Goal: Transaction & Acquisition: Download file/media

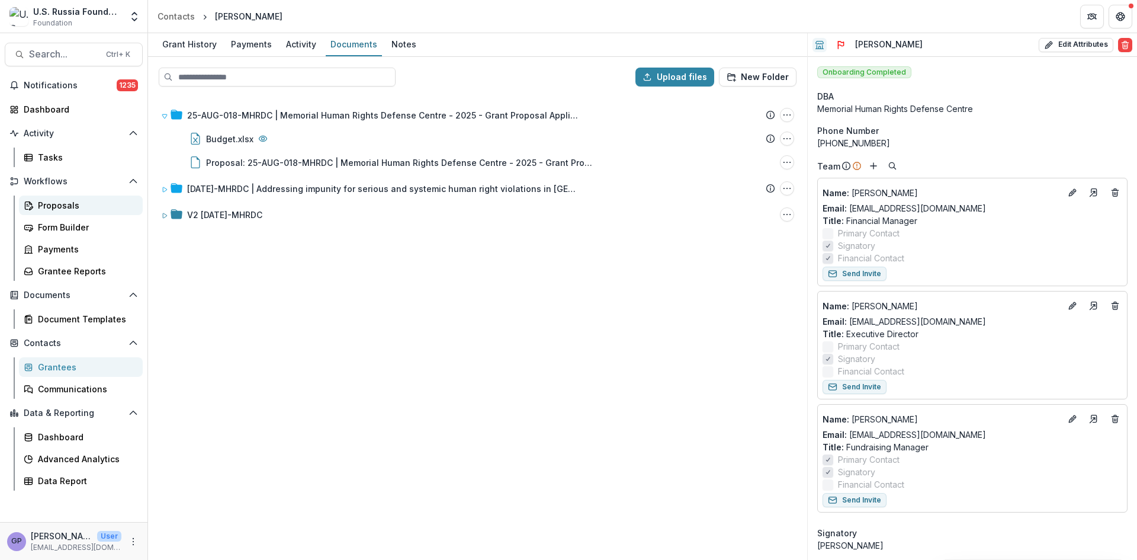
click at [50, 201] on div "Proposals" at bounding box center [85, 205] width 95 height 12
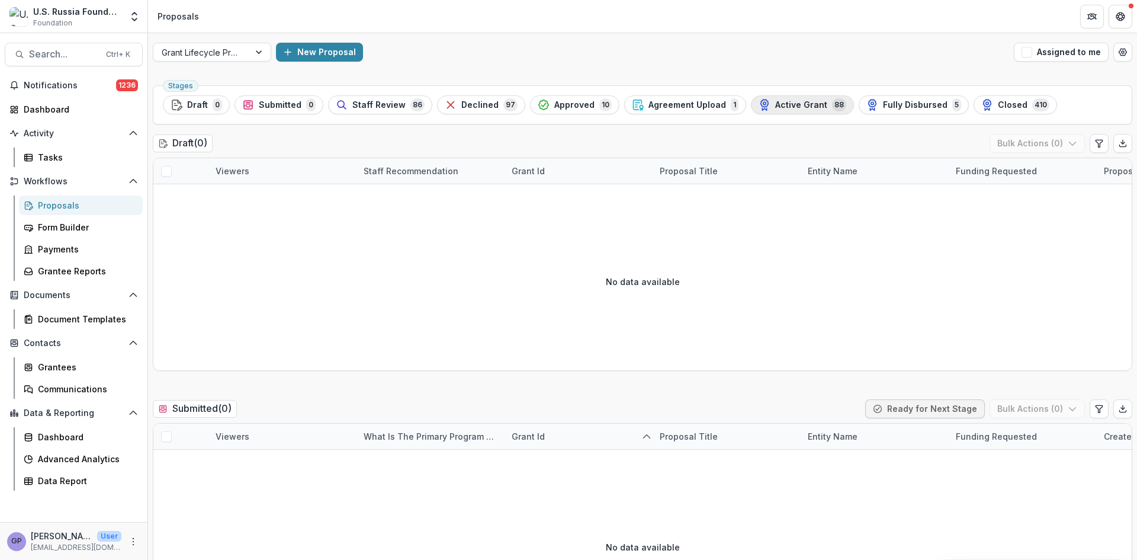
click at [812, 106] on div "Active Grant 88" at bounding box center [803, 104] width 88 height 13
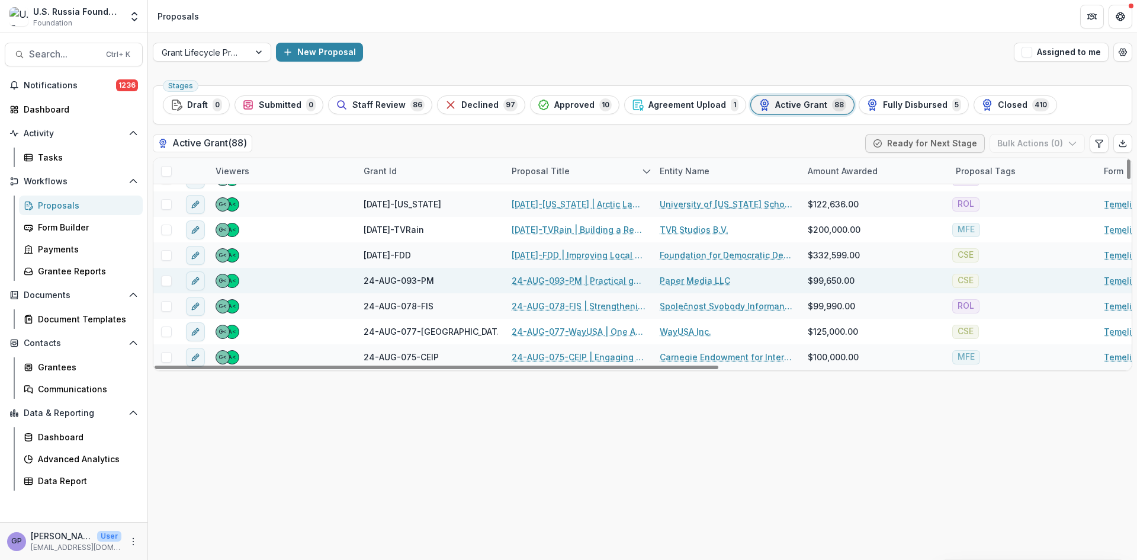
scroll to position [533, 0]
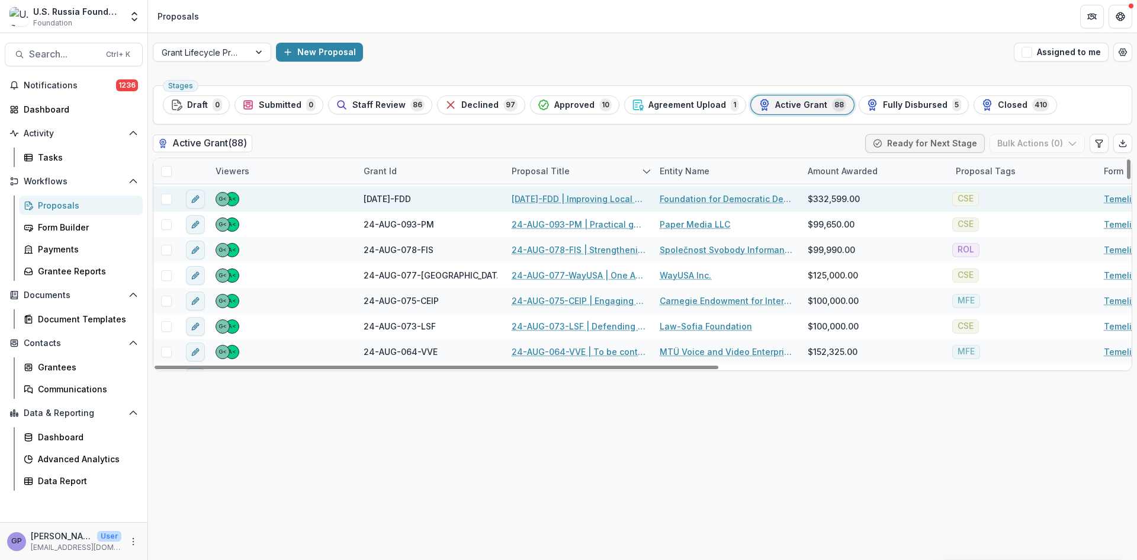
click at [571, 192] on link "[DATE]-FDD | Improving Local Governance Competence Among Rising Exiled Russian …" at bounding box center [579, 198] width 134 height 12
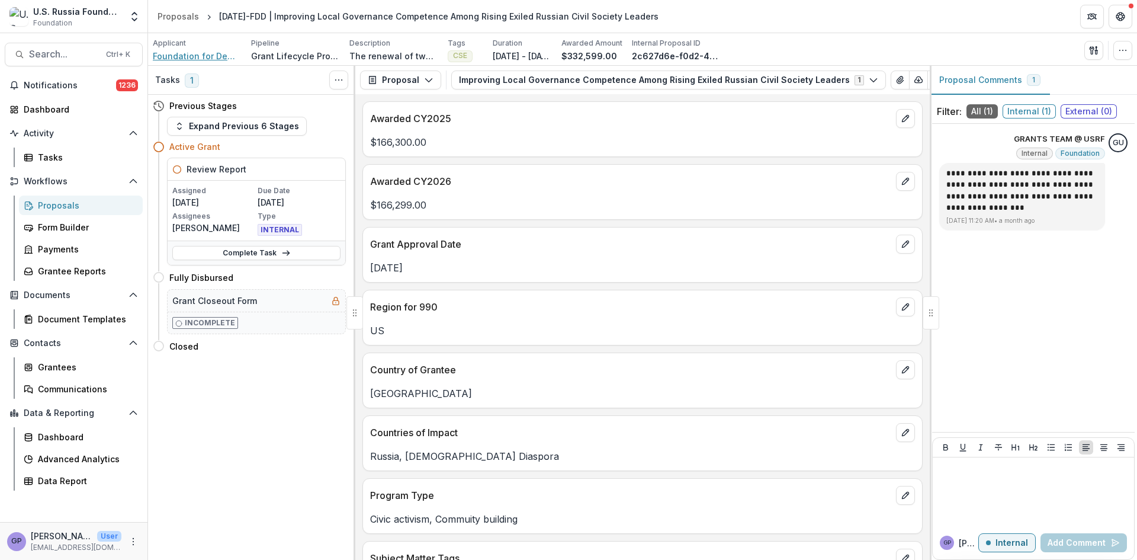
click at [189, 54] on span "Foundation for Democratic Development" at bounding box center [197, 56] width 89 height 12
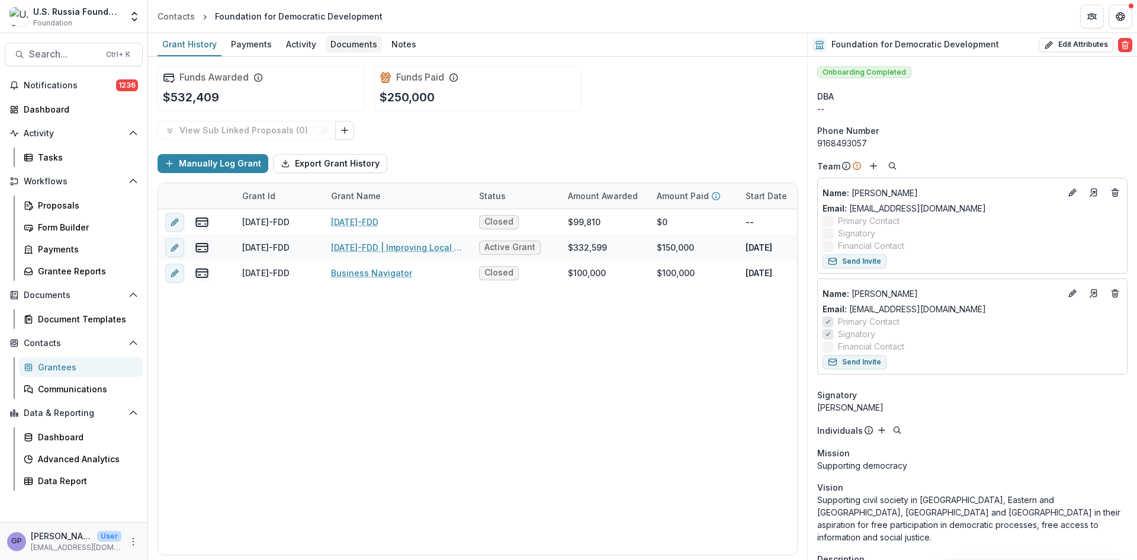
click at [356, 43] on div "Documents" at bounding box center [354, 44] width 56 height 17
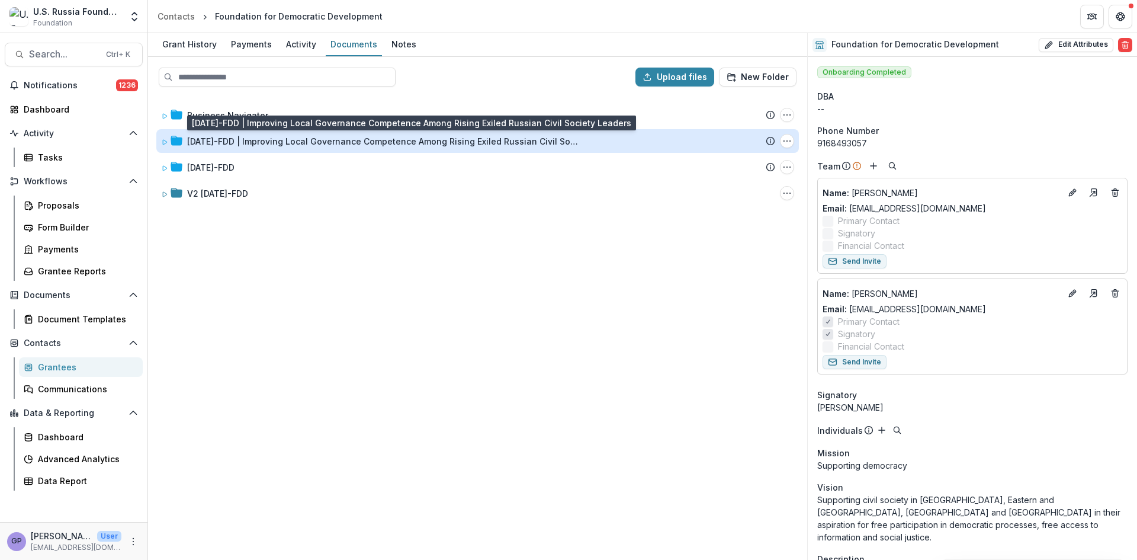
click at [360, 137] on div "[DATE]-FDD | Improving Local Governance Competence Among Rising Exiled Russian …" at bounding box center [382, 141] width 391 height 12
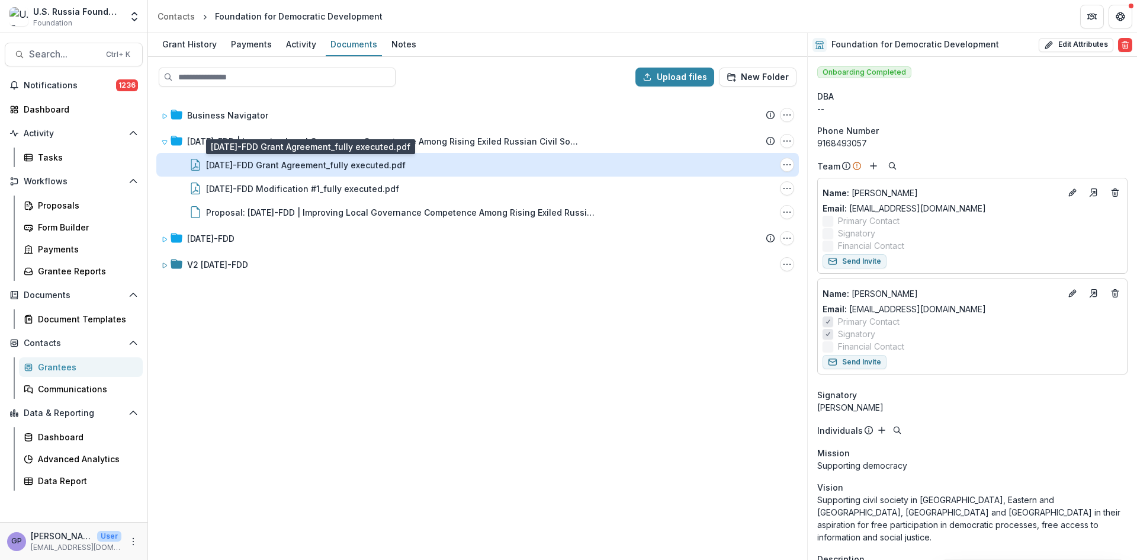
click at [361, 162] on div "[DATE]-FDD Grant Agreement_fully executed.pdf" at bounding box center [306, 165] width 200 height 12
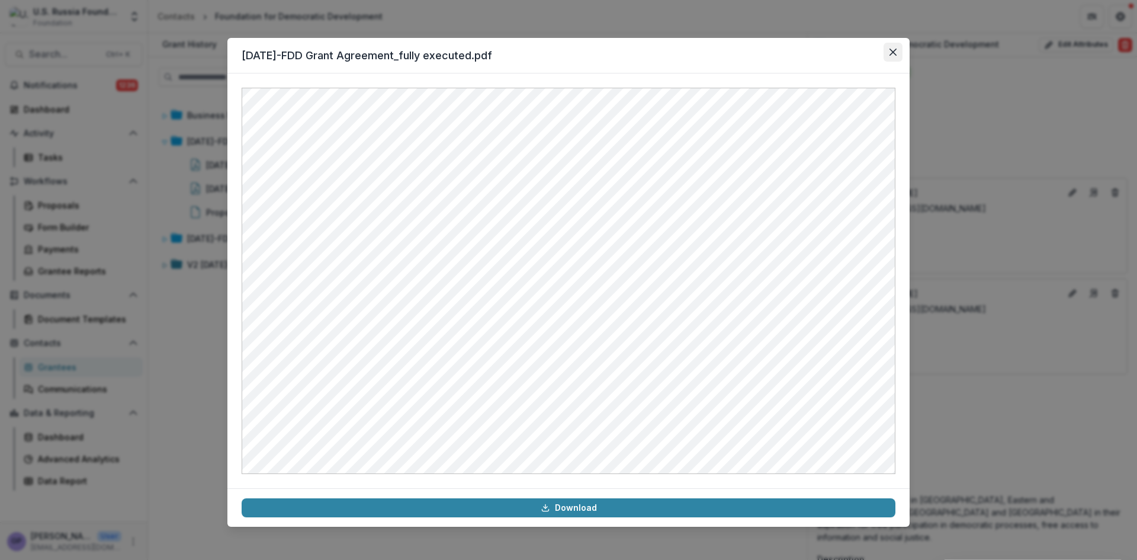
click at [892, 51] on icon "Close" at bounding box center [892, 52] width 7 height 7
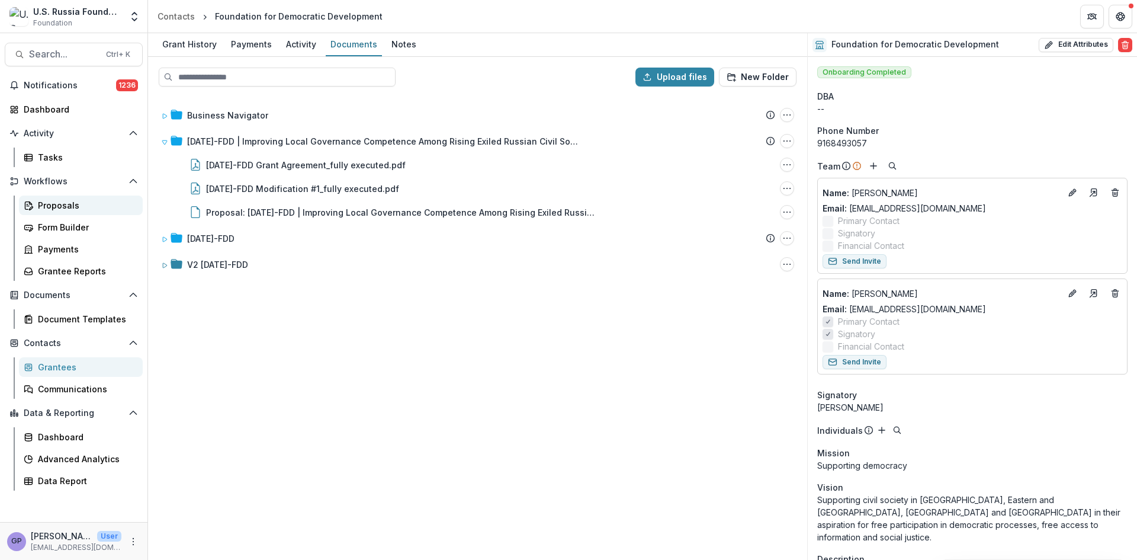
click at [64, 204] on div "Proposals" at bounding box center [85, 205] width 95 height 12
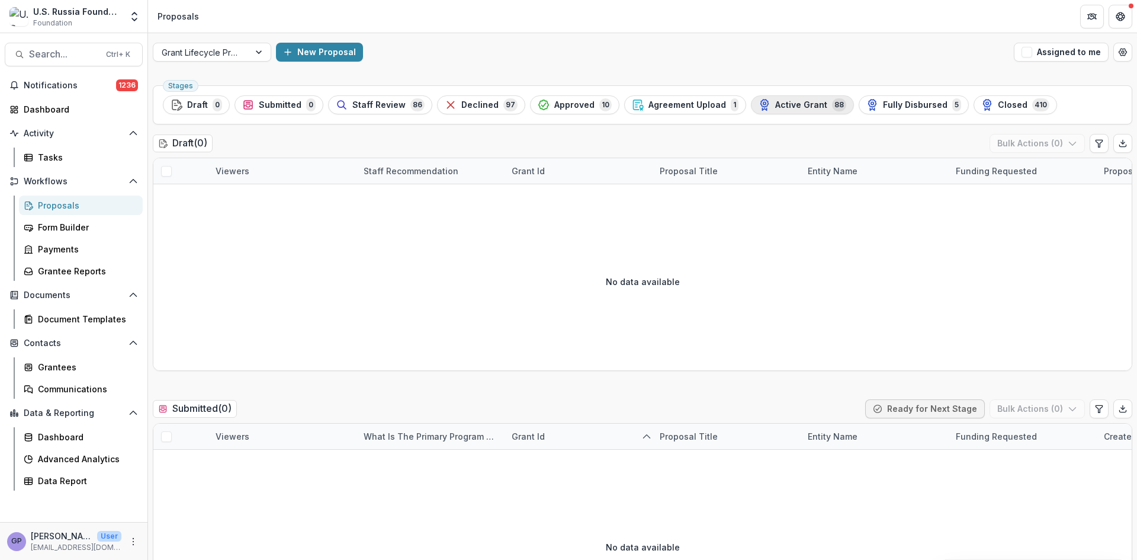
click at [794, 105] on span "Active Grant" at bounding box center [801, 105] width 52 height 10
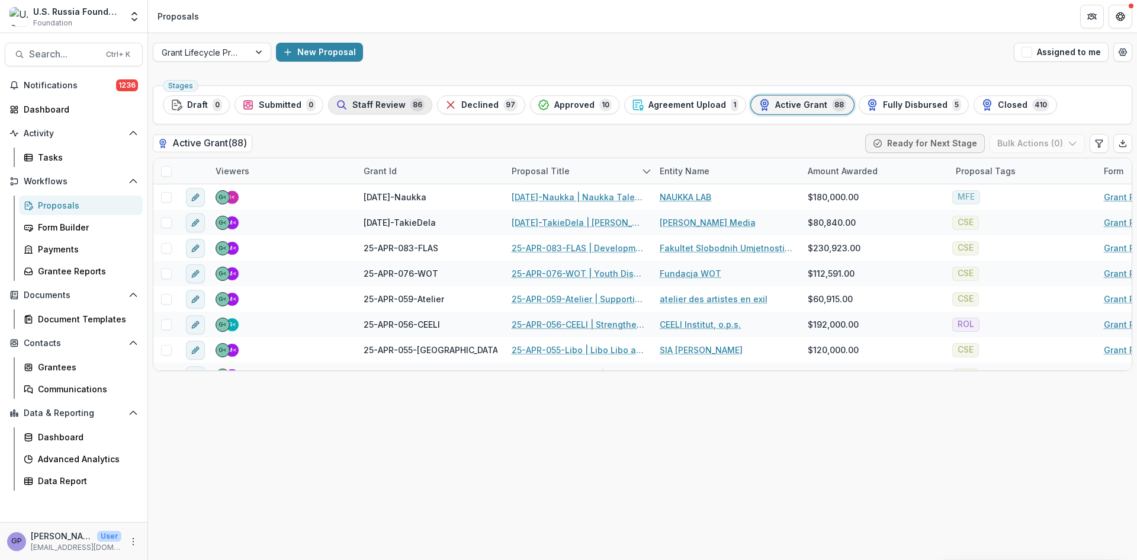
click at [388, 101] on span "Staff Review" at bounding box center [378, 105] width 53 height 10
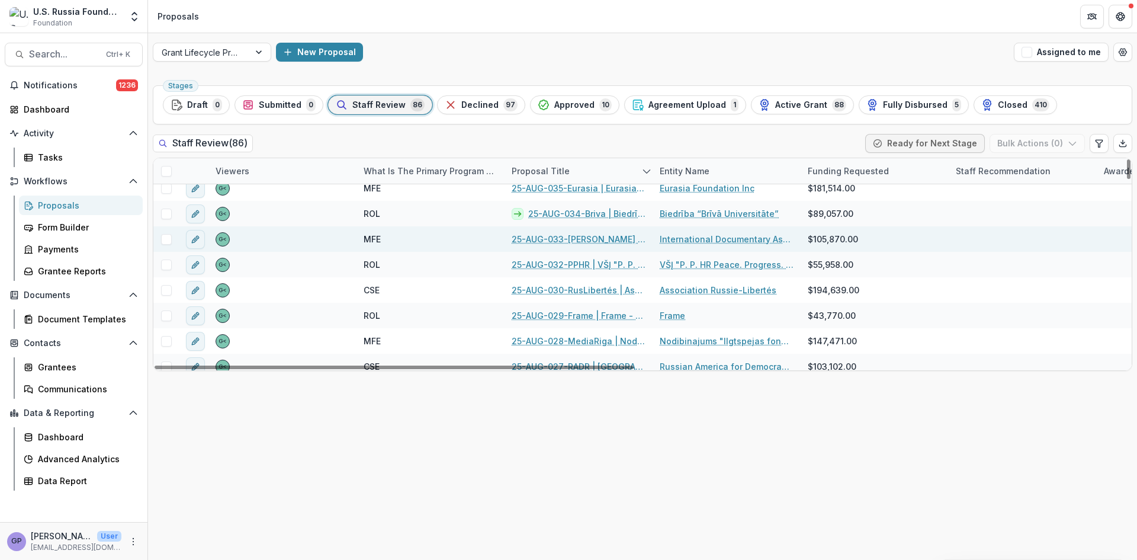
scroll to position [928, 0]
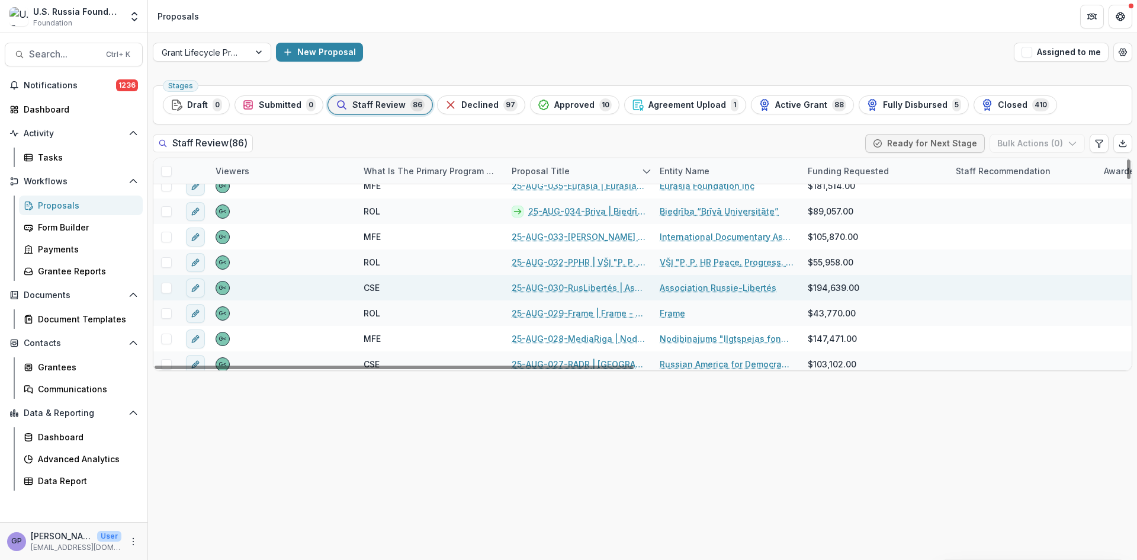
click at [584, 288] on link "25-AUG-030-RusLibertés | Association Russie-Libertés - 2025 - Grant Proposal Ap…" at bounding box center [579, 287] width 134 height 12
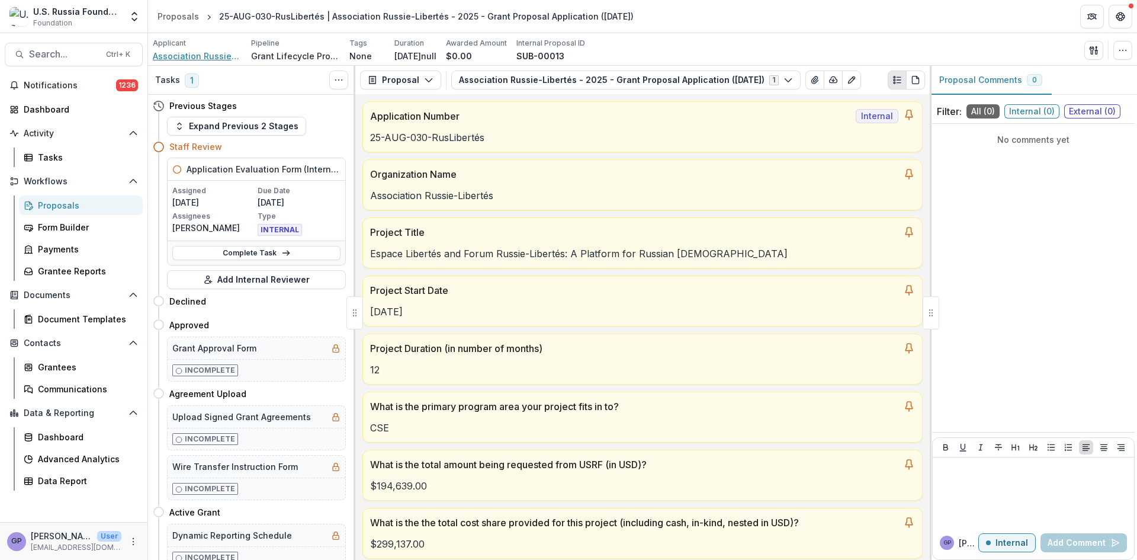
click at [178, 53] on span "Association Russie-Libertés" at bounding box center [197, 56] width 89 height 12
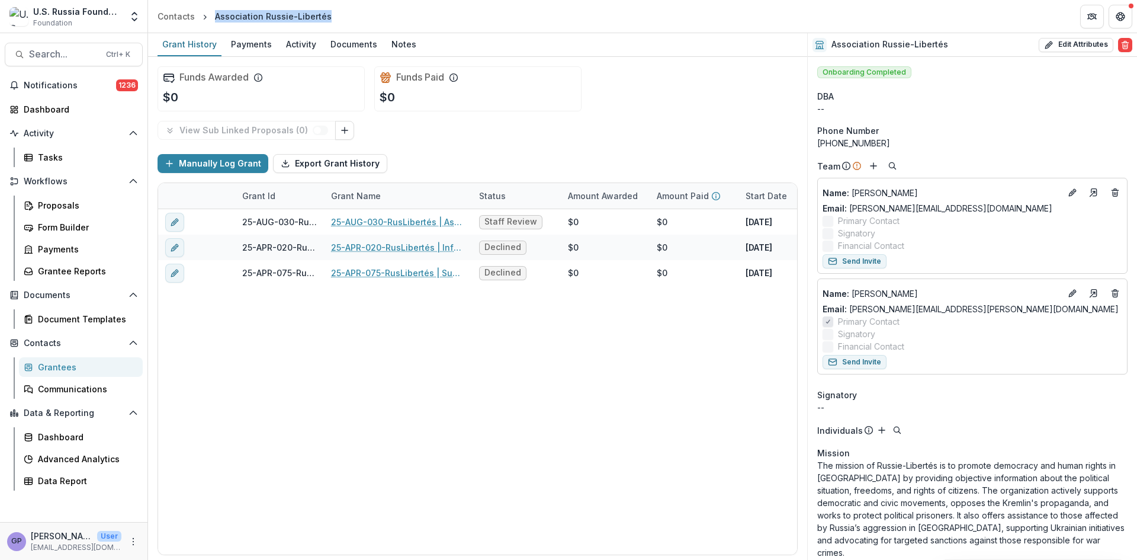
drag, startPoint x: 215, startPoint y: 16, endPoint x: 324, endPoint y: 20, distance: 109.0
click at [324, 20] on div "Association Russie-Libertés" at bounding box center [273, 16] width 117 height 12
copy div "Association Russie-Libertés"
click at [53, 202] on div "Proposals" at bounding box center [85, 205] width 95 height 12
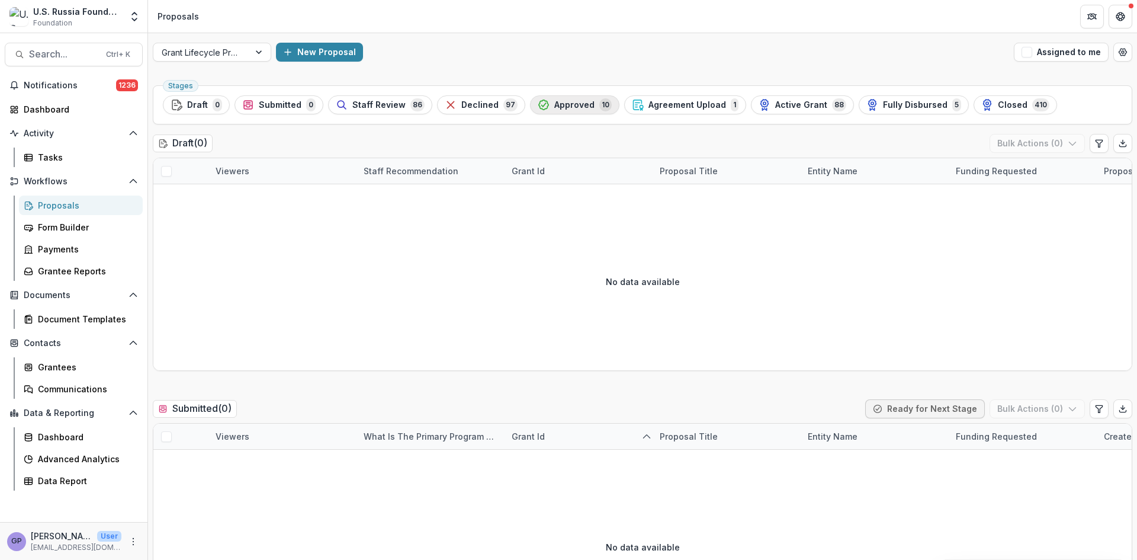
click at [573, 103] on span "Approved" at bounding box center [574, 105] width 40 height 10
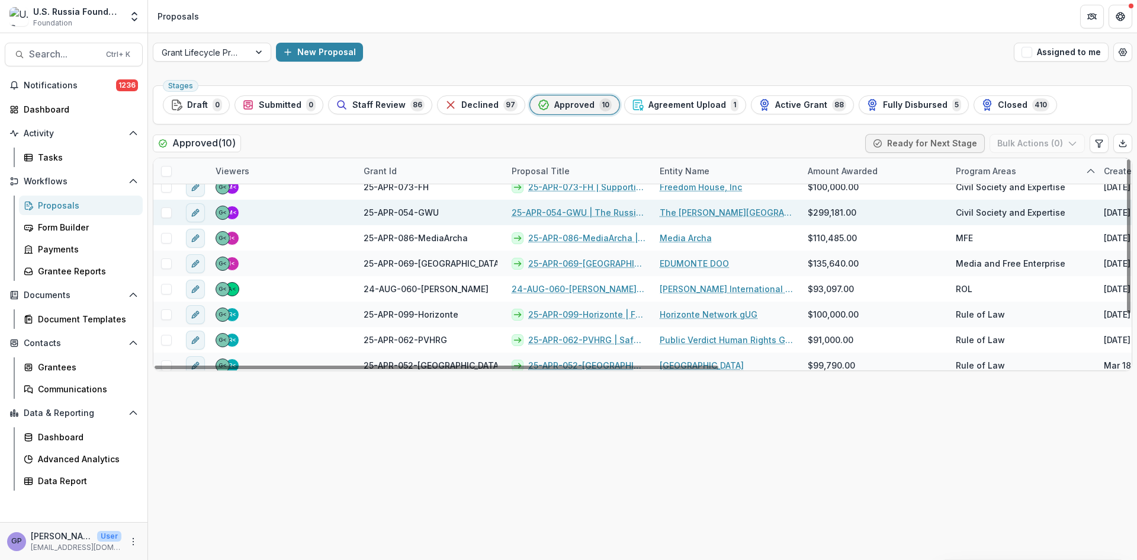
scroll to position [69, 0]
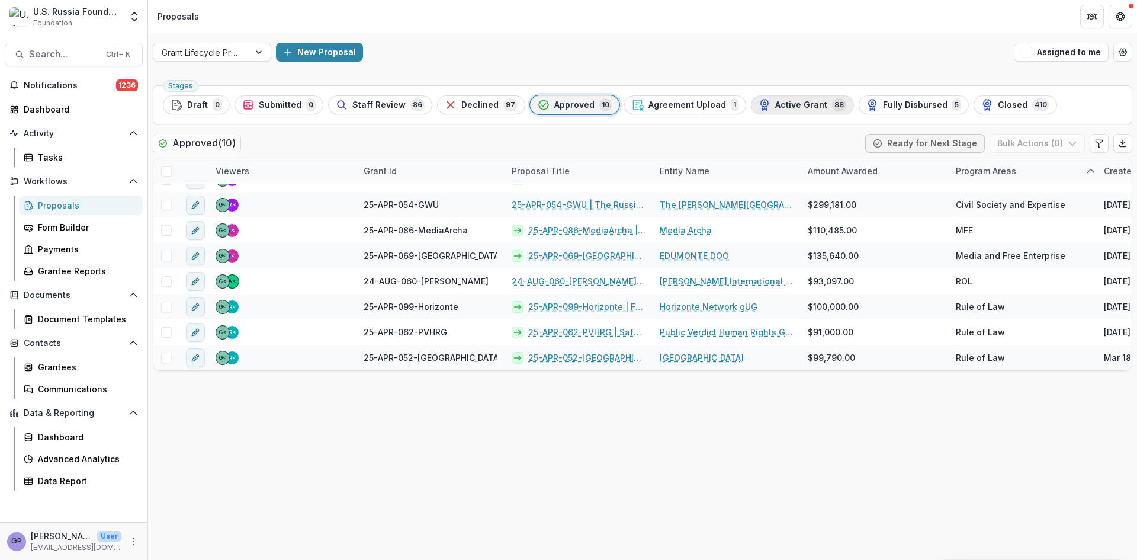
click at [799, 102] on span "Active Grant" at bounding box center [801, 105] width 52 height 10
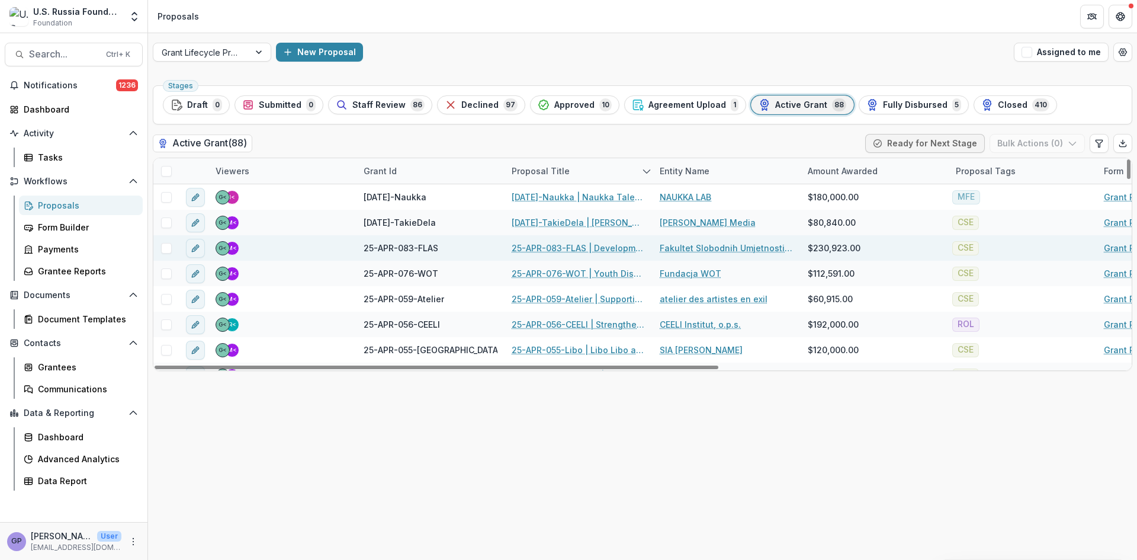
click at [564, 245] on link "25-APR-083-FLAS | Development of the Faculty of Liberal Arts and Sciences in [G…" at bounding box center [579, 248] width 134 height 12
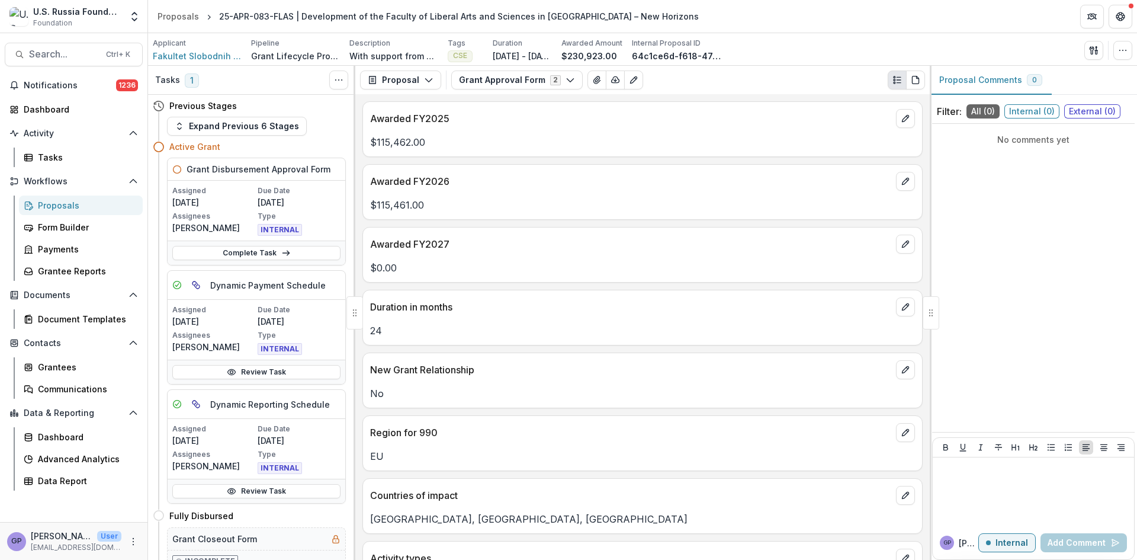
click at [201, 49] on div "Applicant Fakultet Slobodnih Umjetnosti i Nauka (FLAS)" at bounding box center [197, 50] width 89 height 24
click at [201, 50] on span "Fakultet Slobodnih Umjetnosti i Nauka (FLAS)" at bounding box center [197, 56] width 89 height 12
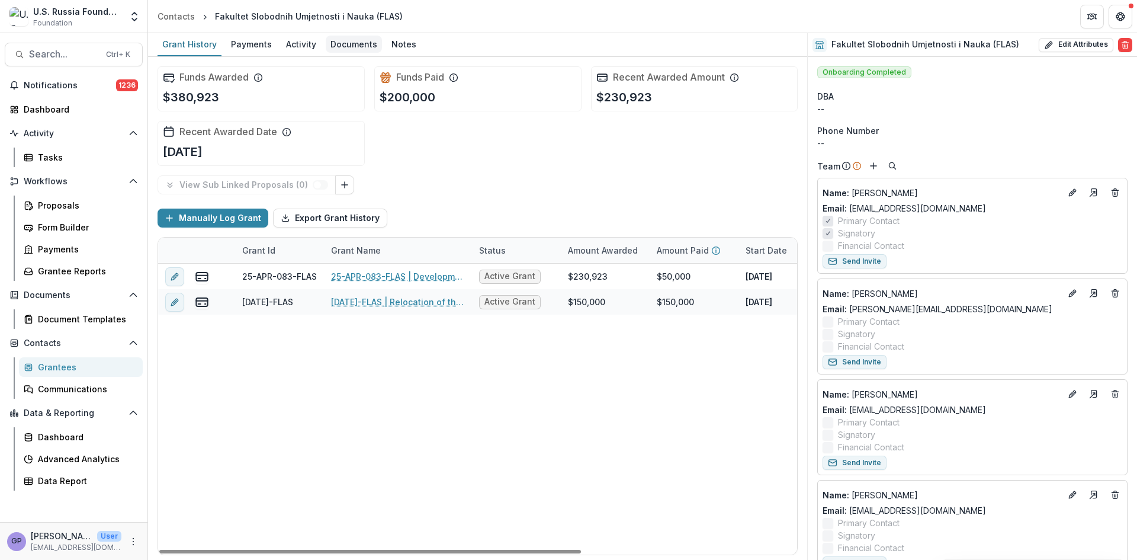
click at [349, 43] on div "Documents" at bounding box center [354, 44] width 56 height 17
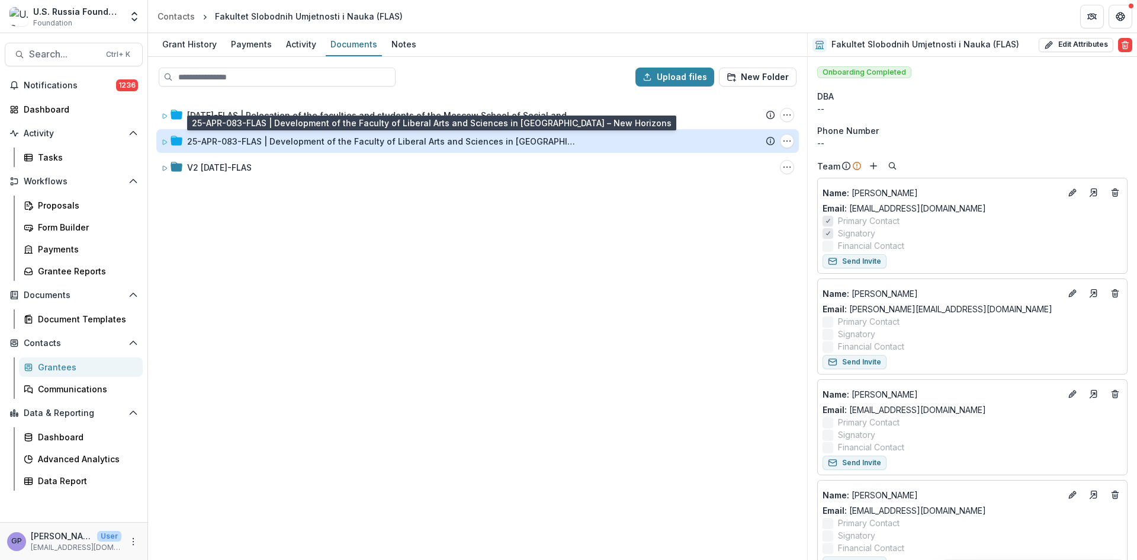
click at [293, 139] on div "25-APR-083-FLAS | Development of the Faculty of Liberal Arts and Sciences in [G…" at bounding box center [382, 141] width 391 height 12
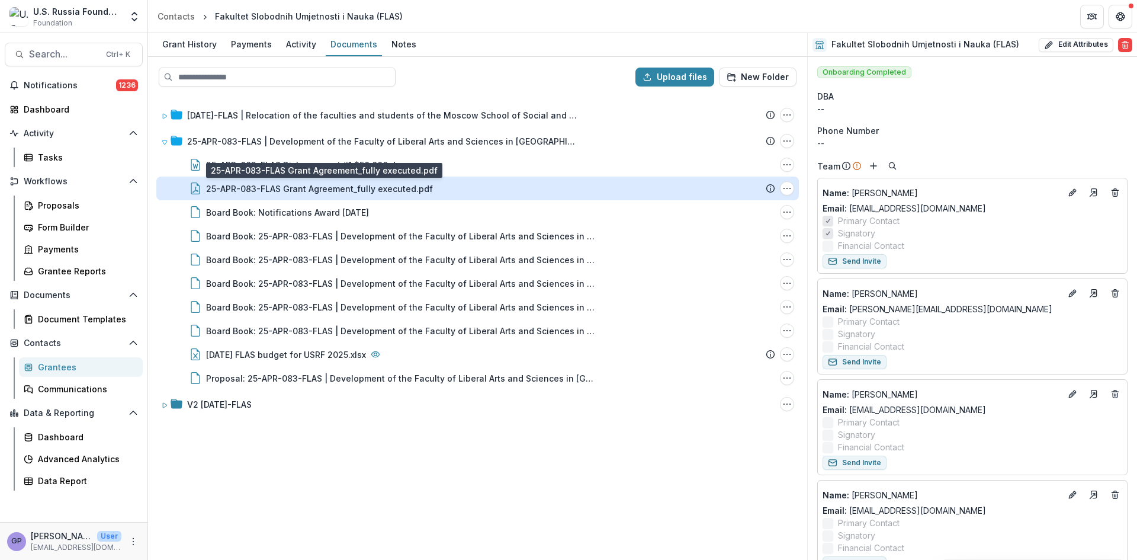
click at [399, 185] on div "25-APR-083-FLAS Grant Agreement_fully executed.pdf" at bounding box center [319, 188] width 227 height 12
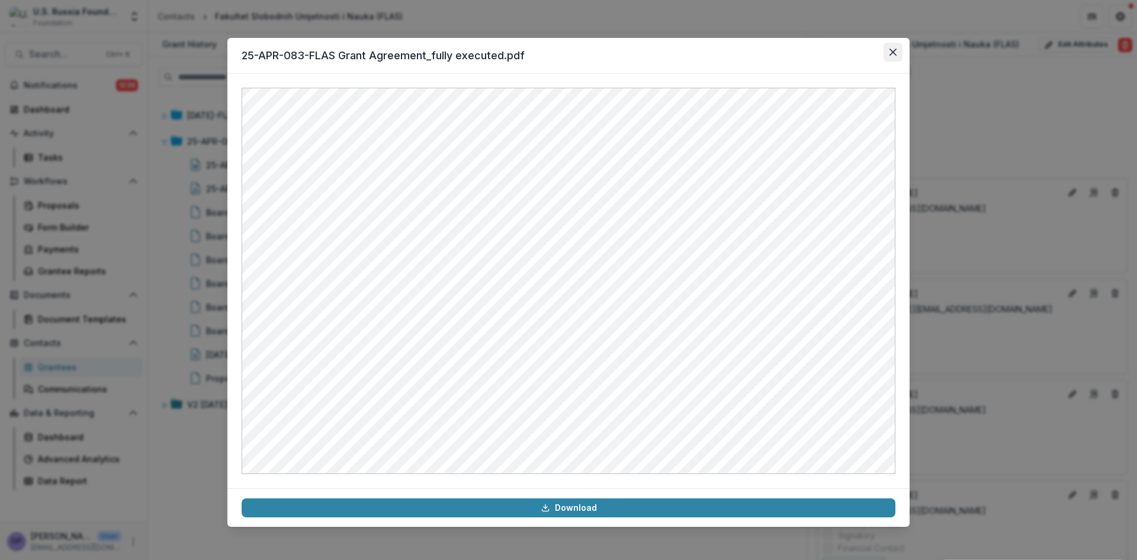
click at [898, 52] on button "Close" at bounding box center [892, 52] width 19 height 19
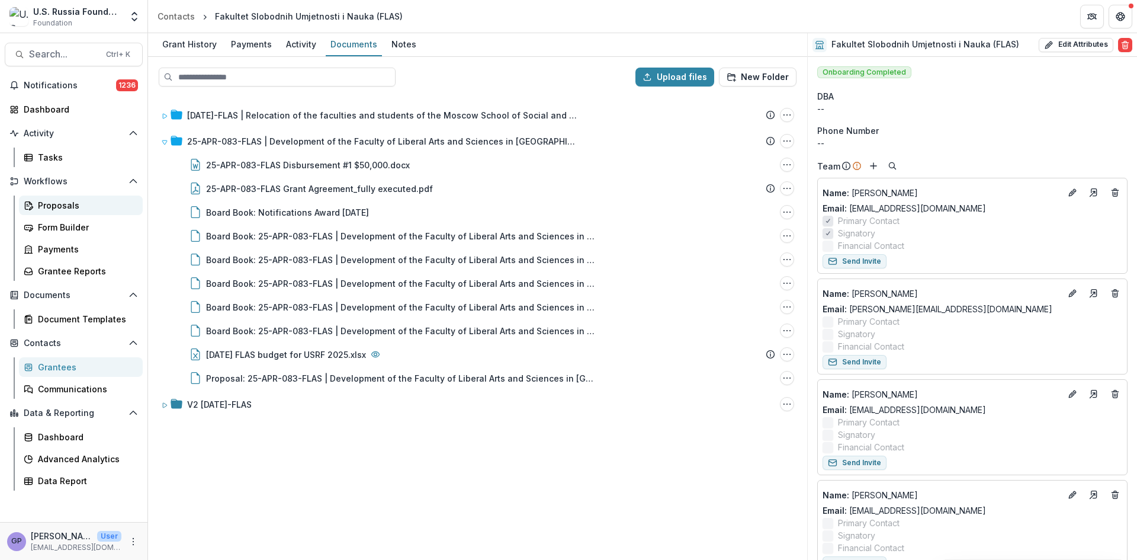
click at [47, 208] on div "Proposals" at bounding box center [85, 205] width 95 height 12
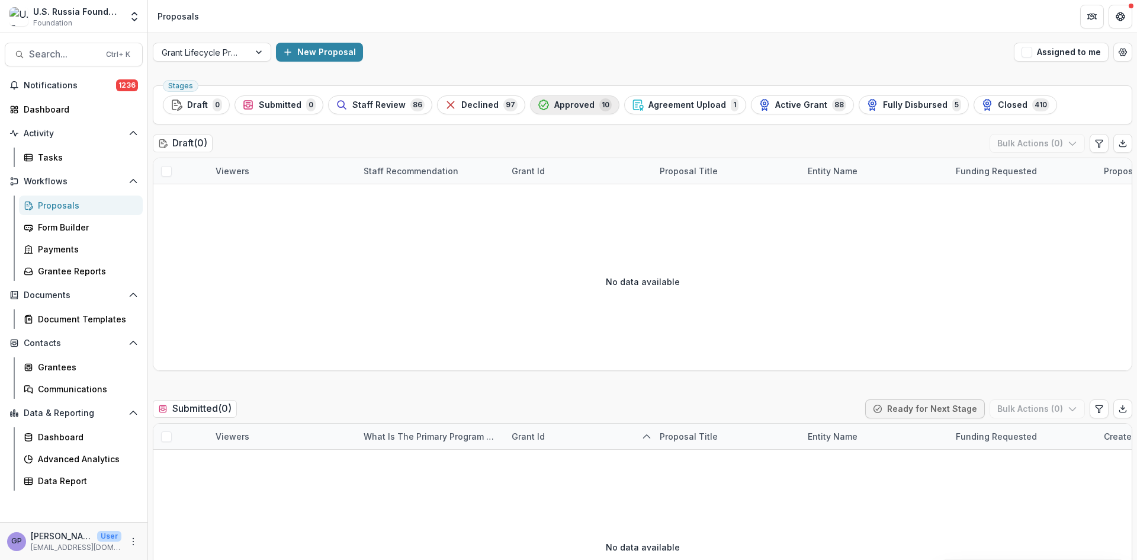
click at [583, 101] on span "Approved" at bounding box center [574, 105] width 40 height 10
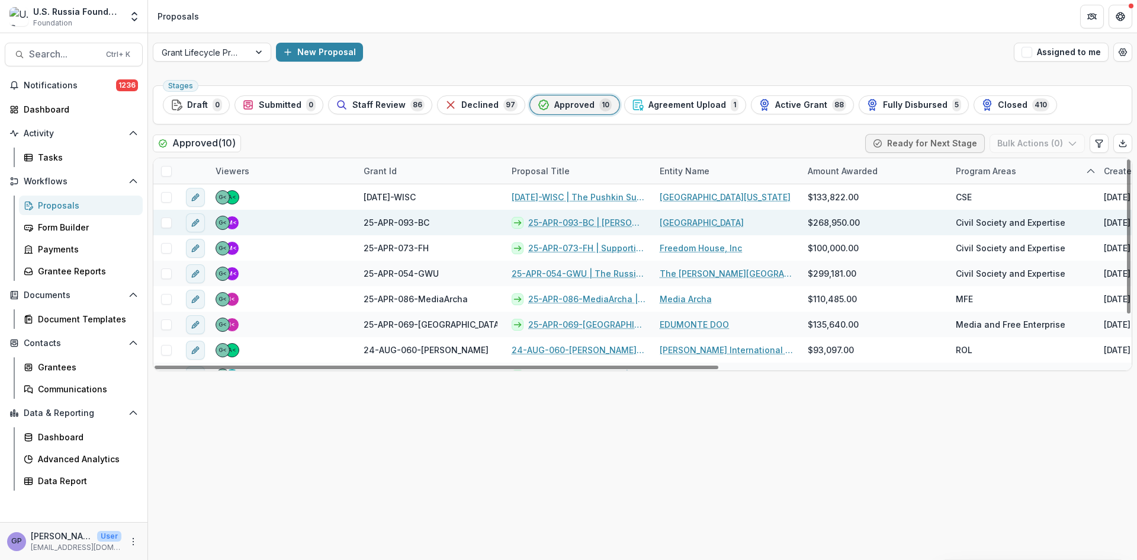
click at [551, 222] on link "25-APR-093-BC | [PERSON_NAME] Center for the Study of Civil Society and Human R…" at bounding box center [586, 222] width 117 height 12
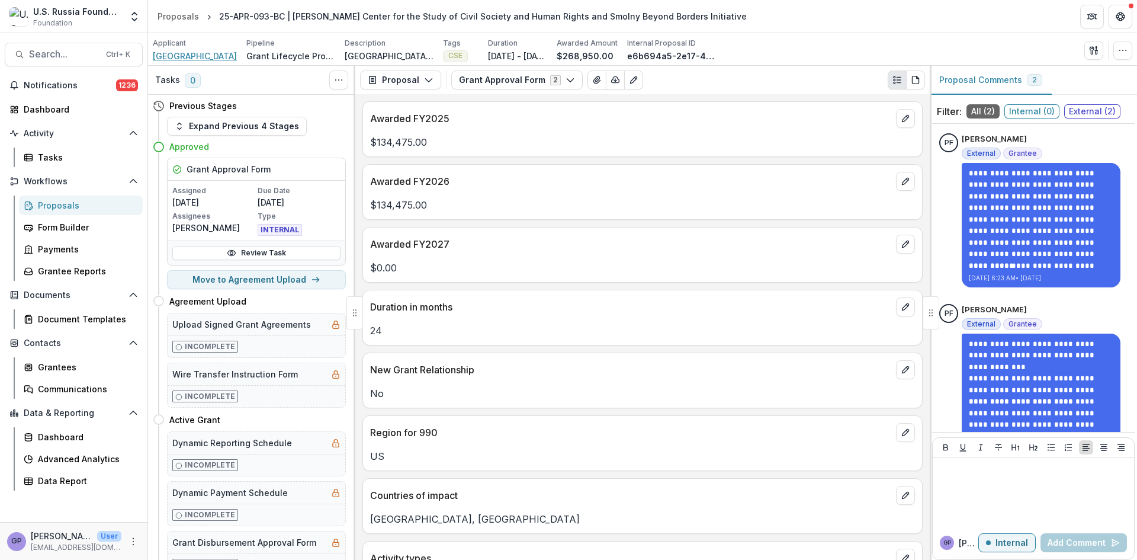
click at [185, 52] on span "[GEOGRAPHIC_DATA]" at bounding box center [195, 56] width 84 height 12
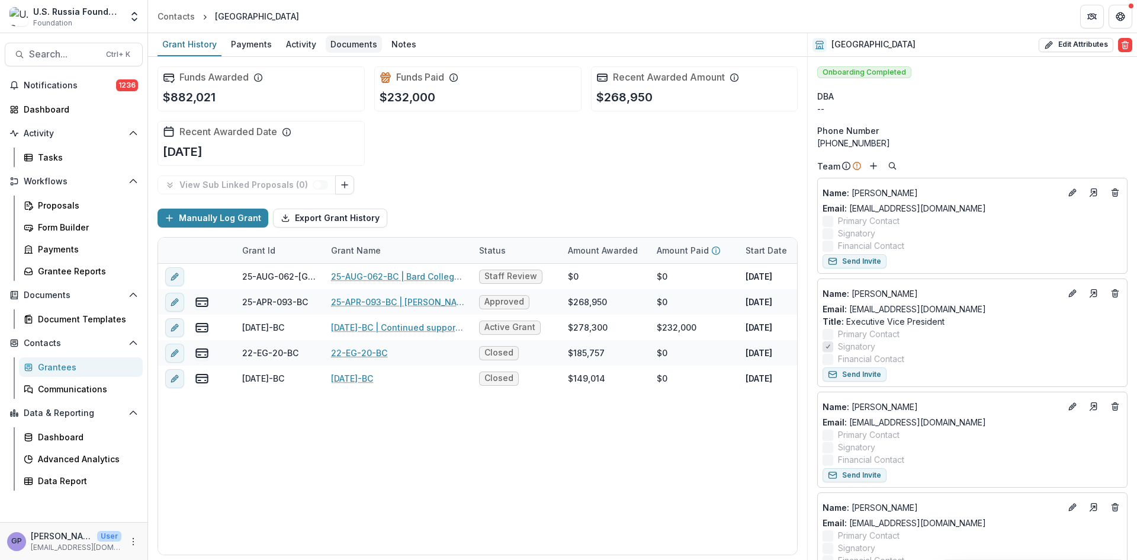
click at [352, 44] on div "Documents" at bounding box center [354, 44] width 56 height 17
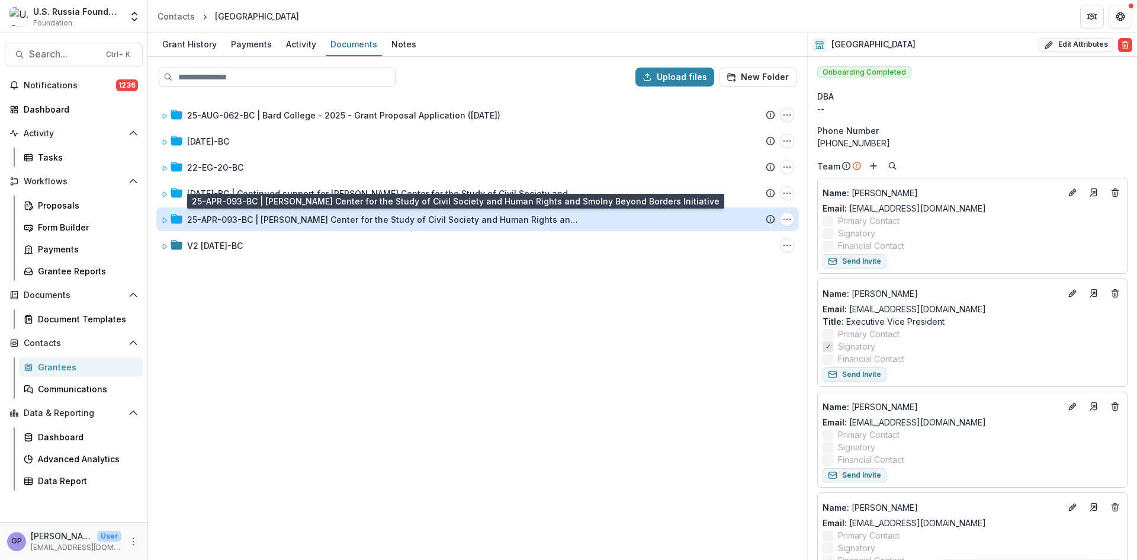
click at [221, 217] on div "25-APR-093-BC | [PERSON_NAME] Center for the Study of Civil Society and Human R…" at bounding box center [382, 219] width 391 height 12
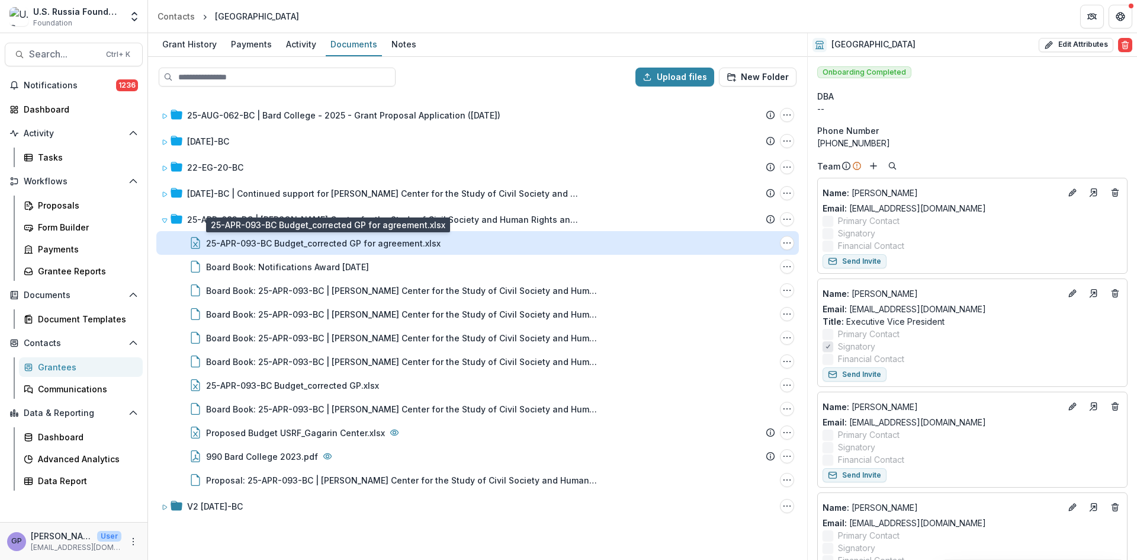
click at [343, 242] on div "25-APR-093-BC Budget_corrected GP for agreement.xlsx" at bounding box center [323, 243] width 234 height 12
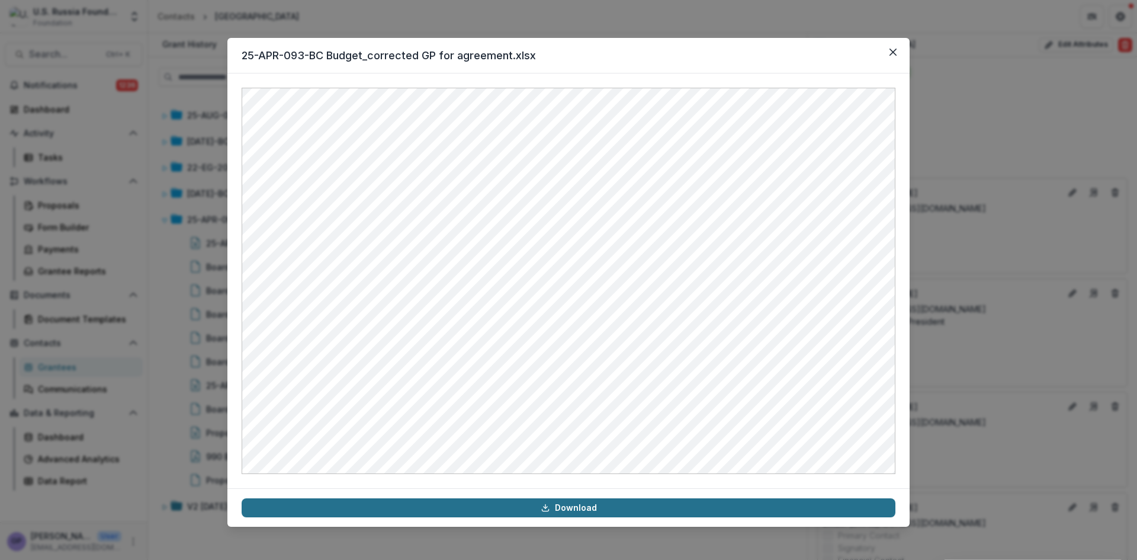
click at [587, 507] on link "Download" at bounding box center [569, 507] width 654 height 19
